Goal: Transaction & Acquisition: Purchase product/service

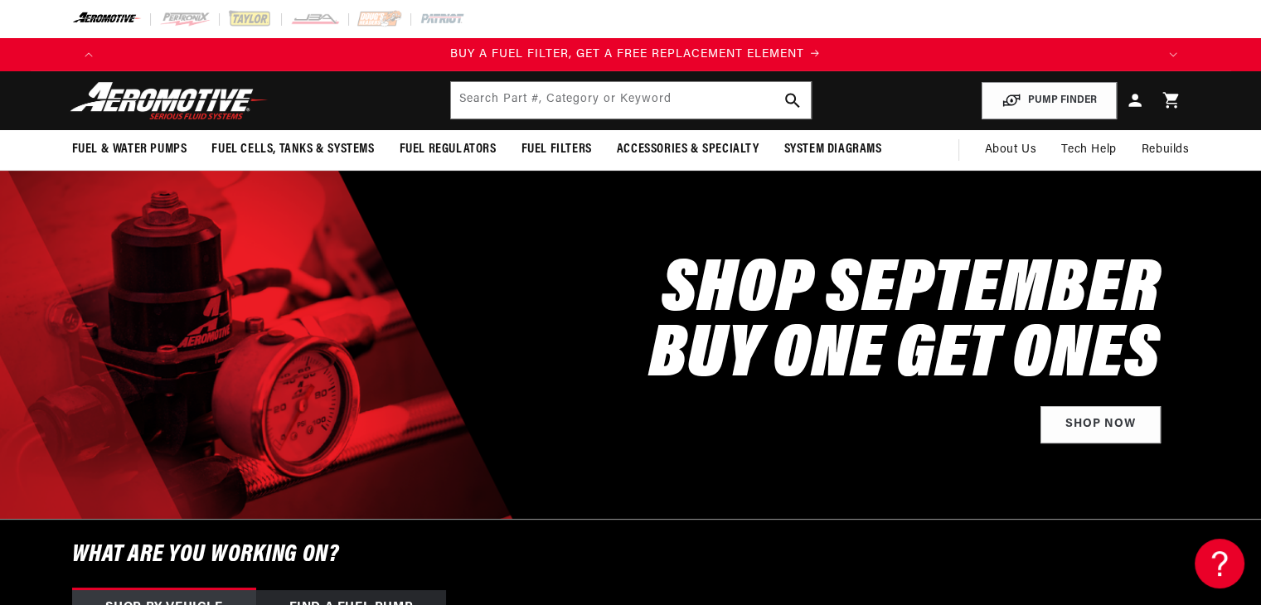
scroll to position [0, 1051]
click at [1016, 346] on h2 "SHOP SEPTEMBER BUY ONE GET ONES" at bounding box center [905, 325] width 512 height 131
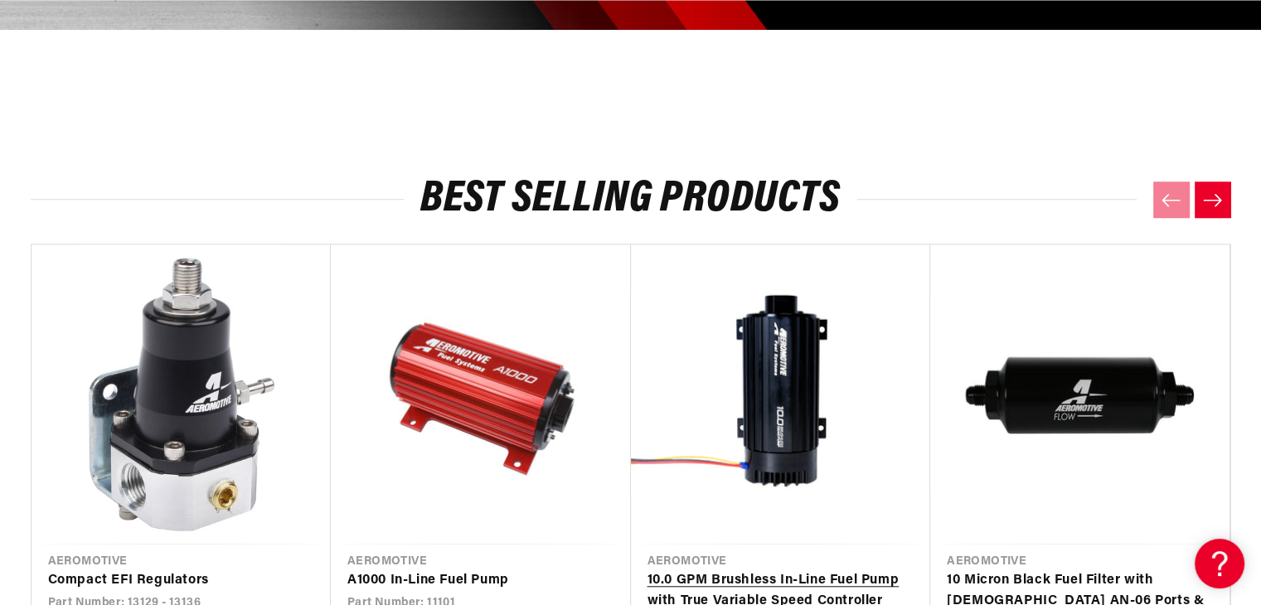
scroll to position [1575, 0]
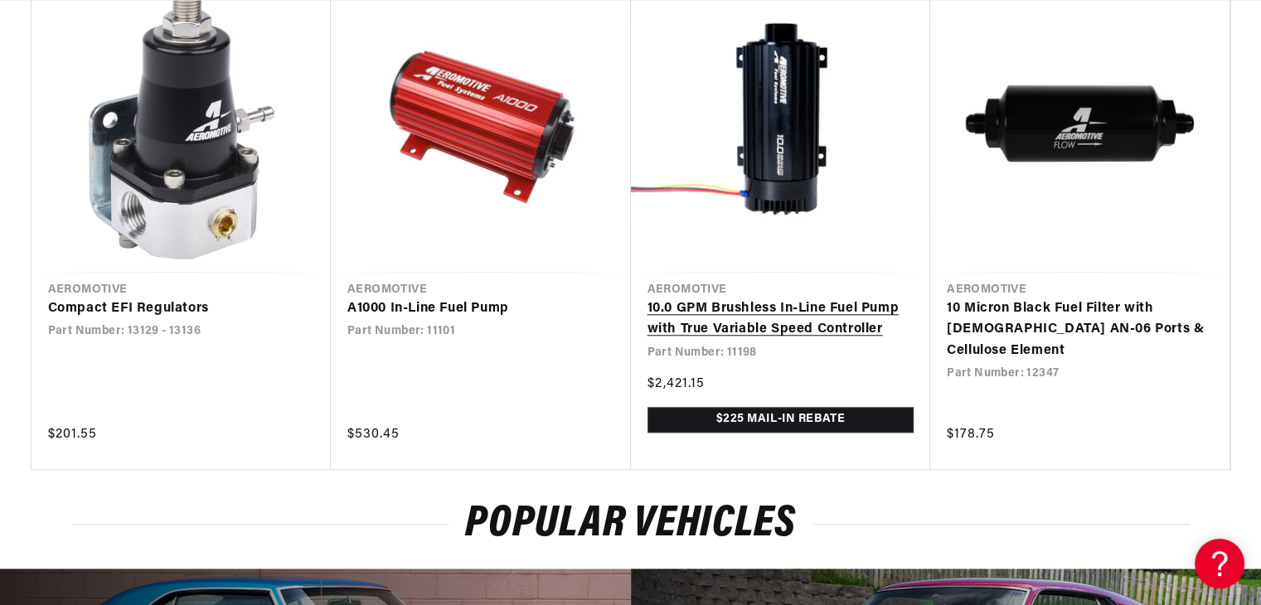
click at [746, 298] on link "10.0 GPM Brushless In-Line Fuel Pump with True Variable Speed Controller" at bounding box center [781, 319] width 267 height 42
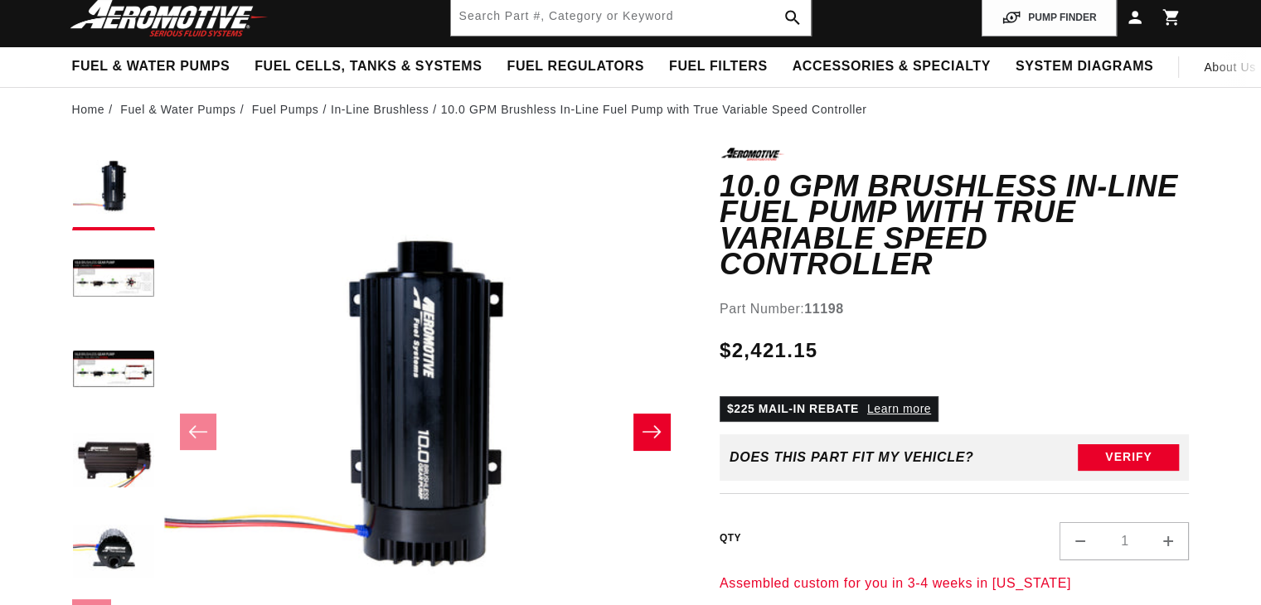
scroll to position [83, 0]
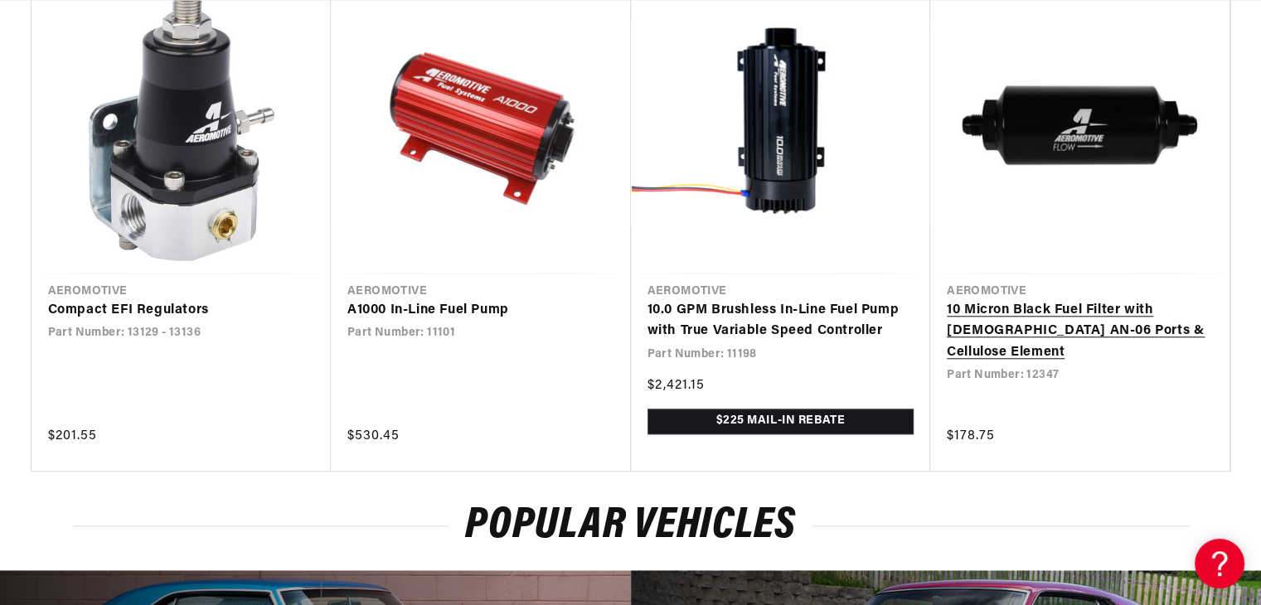
click at [1085, 300] on link "10 Micron Black Fuel Filter with [DEMOGRAPHIC_DATA] AN-06 Ports & Cellulose Ele…" at bounding box center [1080, 332] width 267 height 64
